Goal: Information Seeking & Learning: Learn about a topic

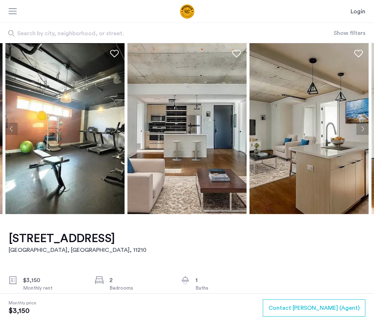
click at [361, 129] on button "Next apartment" at bounding box center [363, 129] width 12 height 12
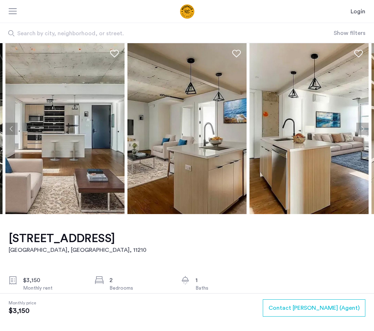
click at [361, 129] on button "Next apartment" at bounding box center [363, 129] width 12 height 12
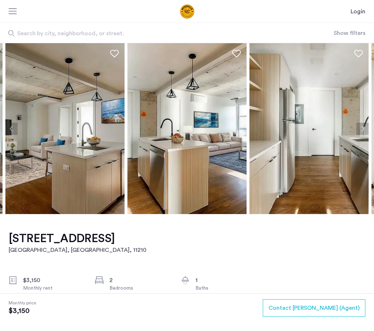
click at [361, 129] on button "Next apartment" at bounding box center [363, 129] width 12 height 12
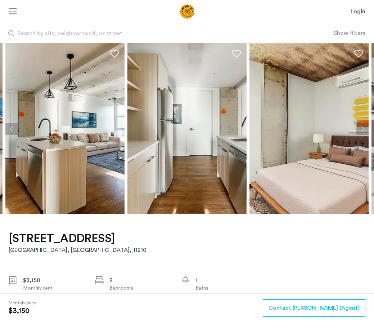
click at [357, 131] on button "Next apartment" at bounding box center [363, 129] width 12 height 12
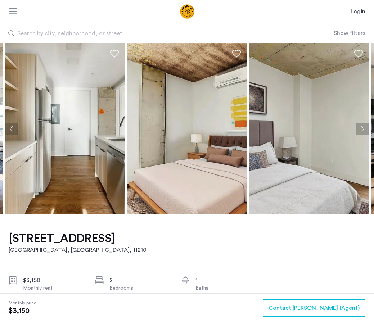
click at [359, 130] on button "Next apartment" at bounding box center [363, 129] width 12 height 12
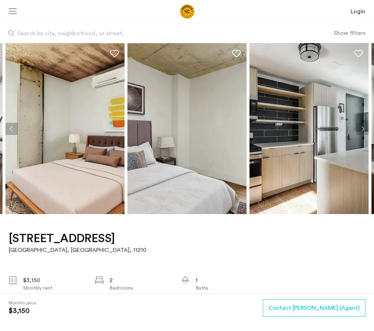
click at [359, 130] on button "Next apartment" at bounding box center [363, 129] width 12 height 12
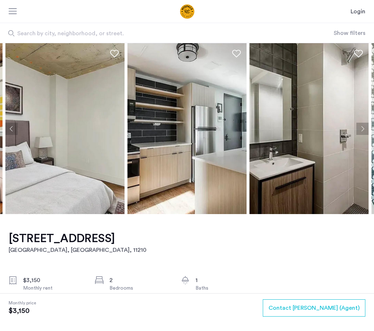
click at [359, 130] on button "Next apartment" at bounding box center [363, 129] width 12 height 12
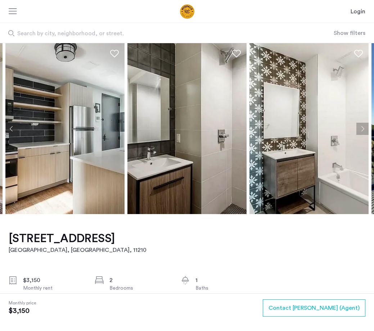
click at [355, 129] on img at bounding box center [309, 128] width 119 height 171
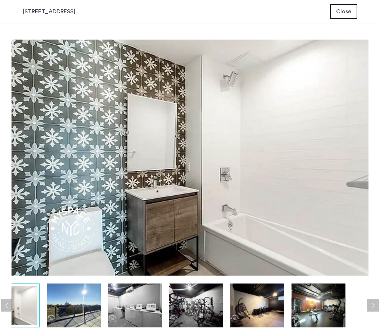
click at [359, 131] on img at bounding box center [190, 157] width 357 height 245
